Goal: Transaction & Acquisition: Purchase product/service

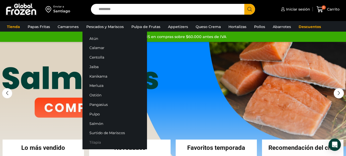
click at [96, 142] on link "Tilapia" at bounding box center [115, 141] width 65 height 9
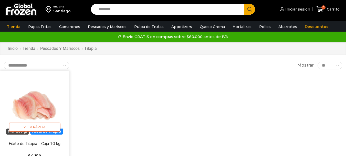
click at [28, 98] on img at bounding box center [35, 105] width 62 height 62
